Goal: Find specific page/section: Find specific page/section

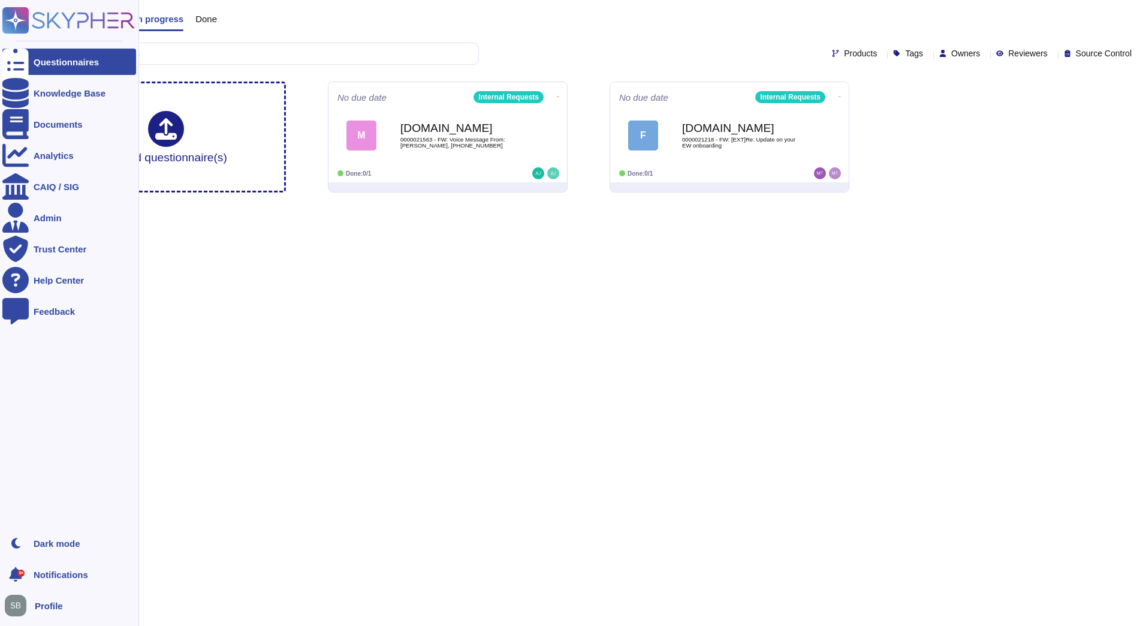
drag, startPoint x: 0, startPoint y: 0, endPoint x: 44, endPoint y: 56, distance: 70.9
click at [44, 56] on div "Questionnaires" at bounding box center [69, 62] width 134 height 26
click at [23, 62] on div at bounding box center [15, 62] width 26 height 26
